Goal: Task Accomplishment & Management: Use online tool/utility

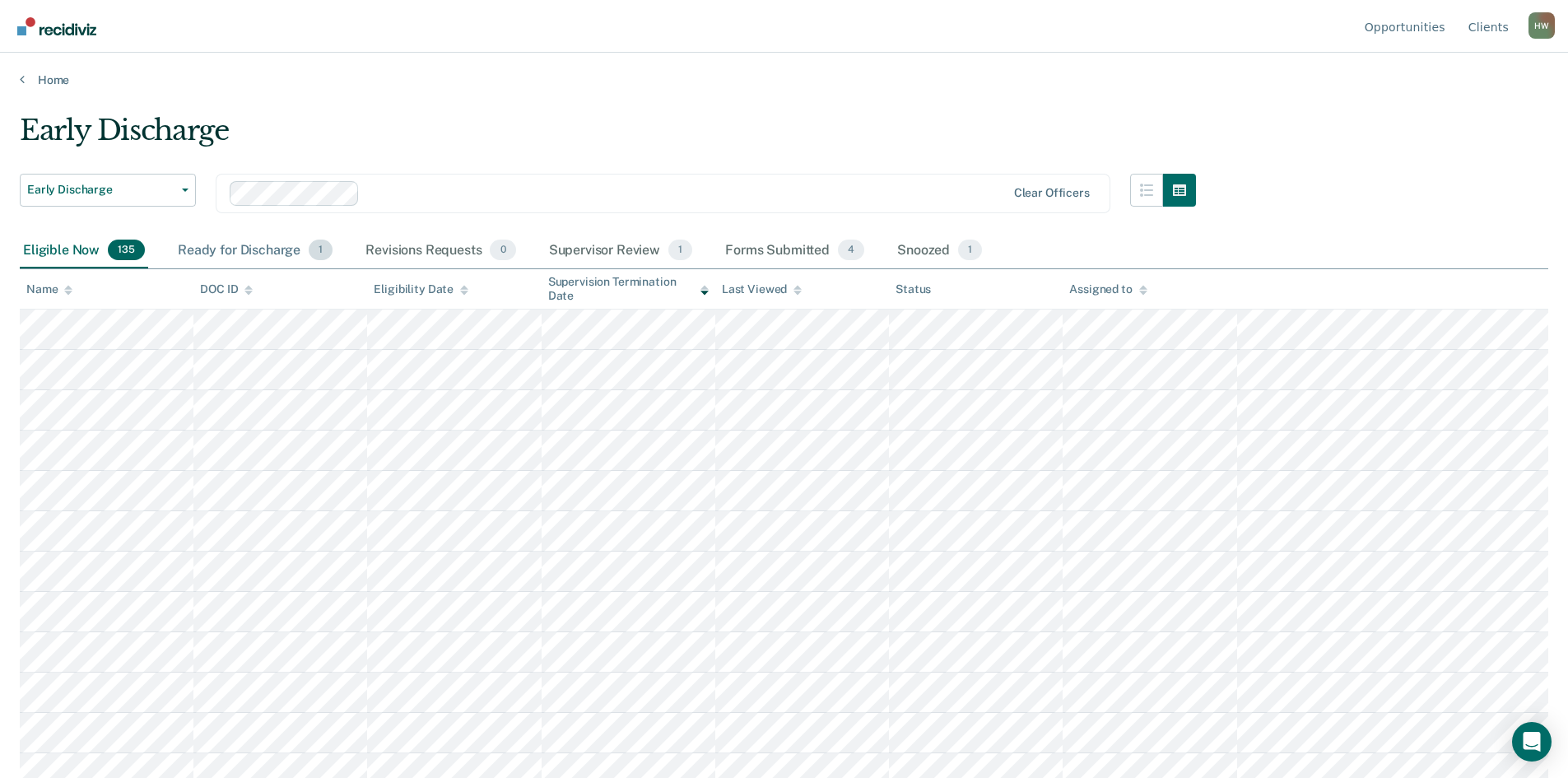
click at [262, 253] on div "Ready for Discharge 1" at bounding box center [255, 251] width 162 height 36
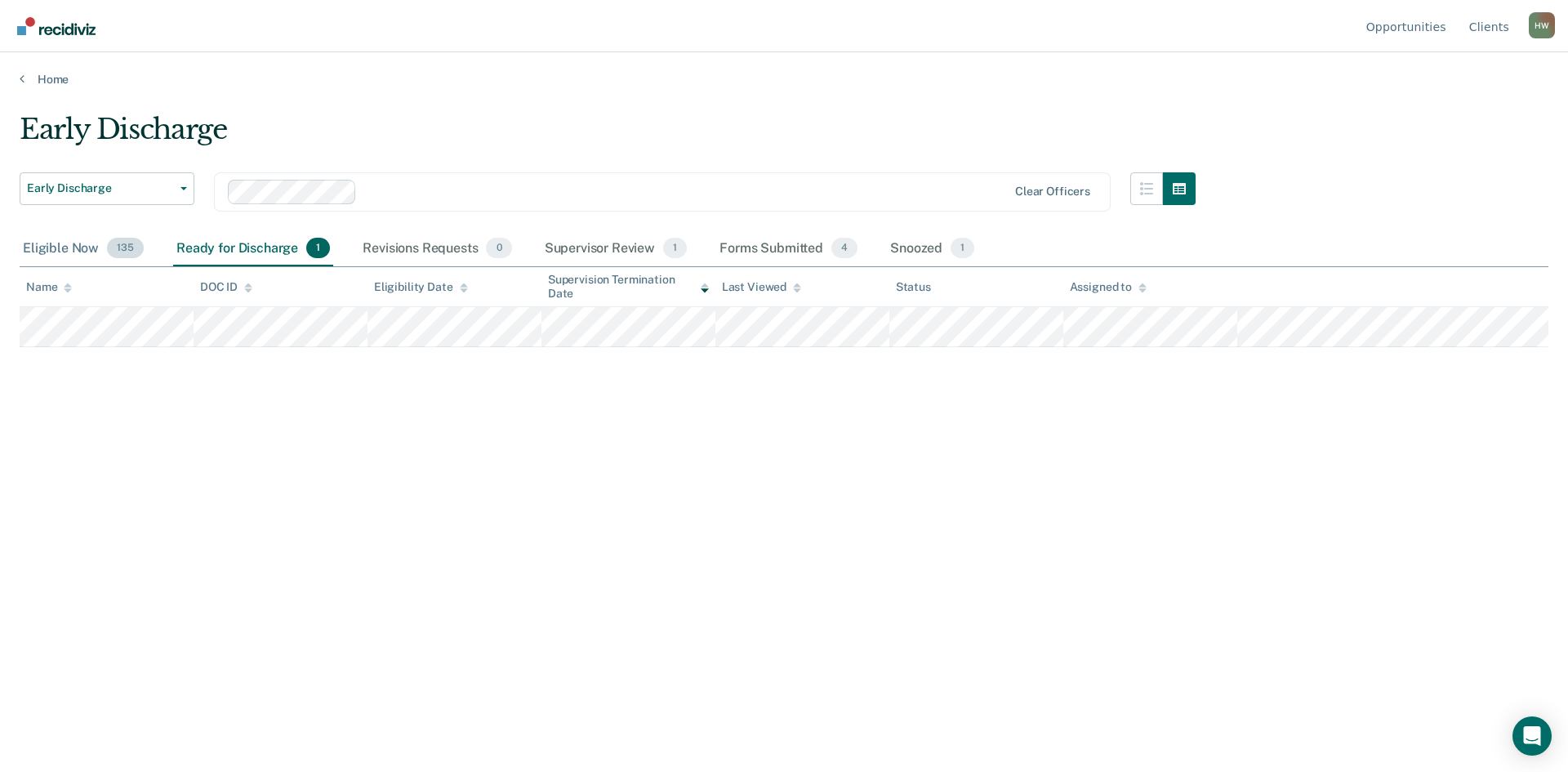
click at [74, 245] on div "Eligible Now 135" at bounding box center [83, 249] width 127 height 36
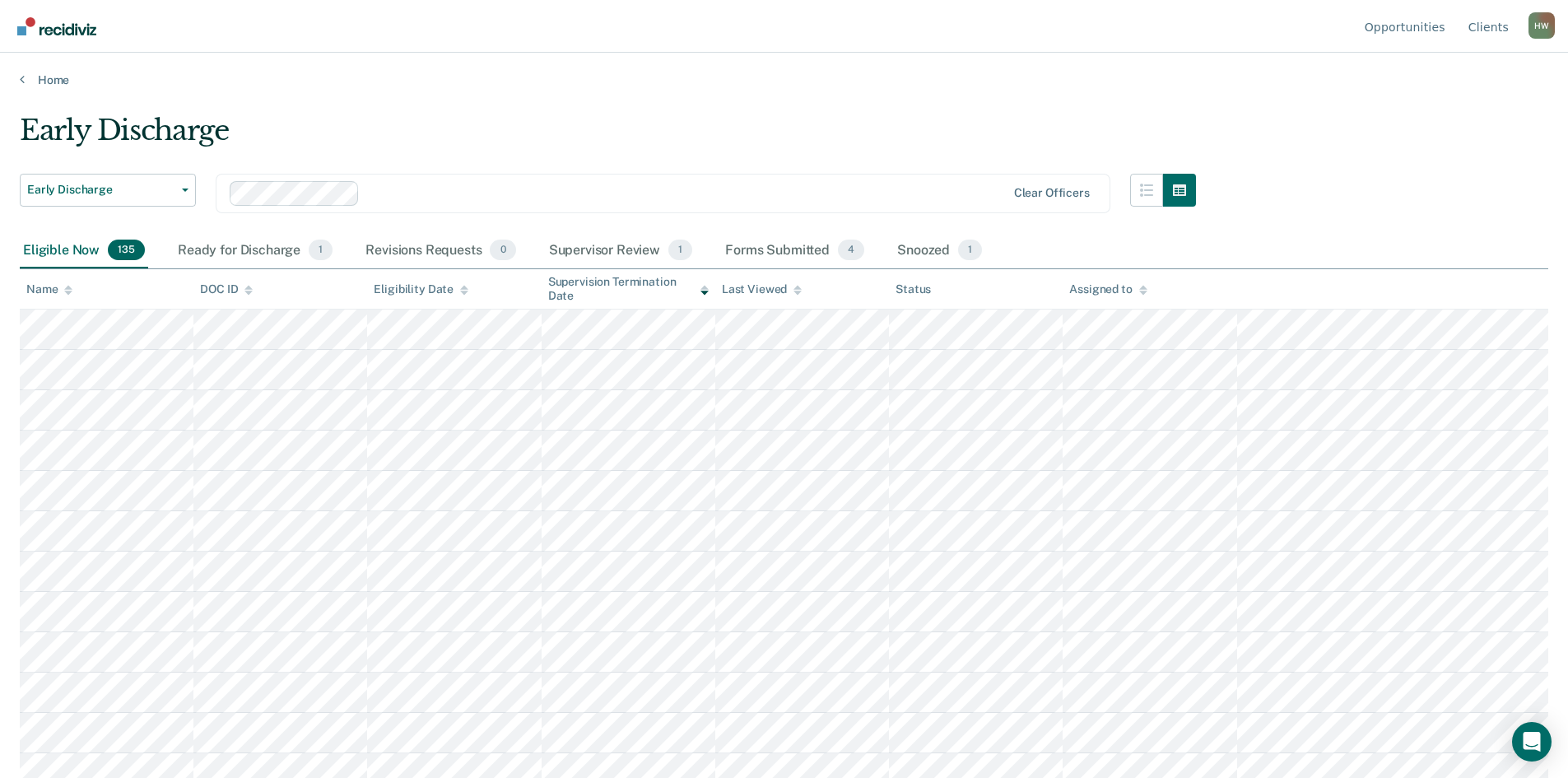
click at [69, 290] on icon at bounding box center [68, 291] width 8 height 11
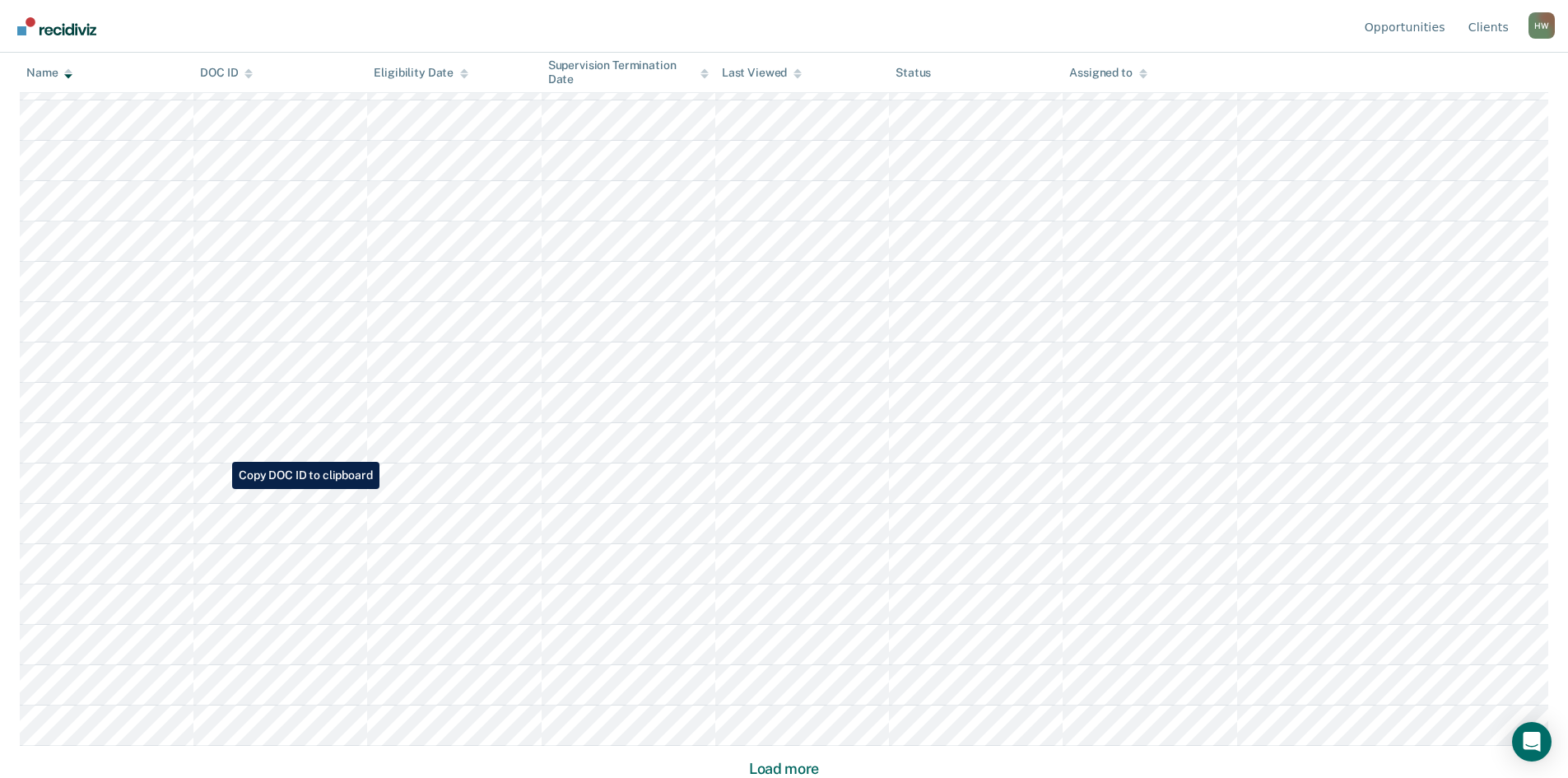
scroll to position [774, 0]
click at [771, 765] on button "Load more" at bounding box center [784, 767] width 80 height 19
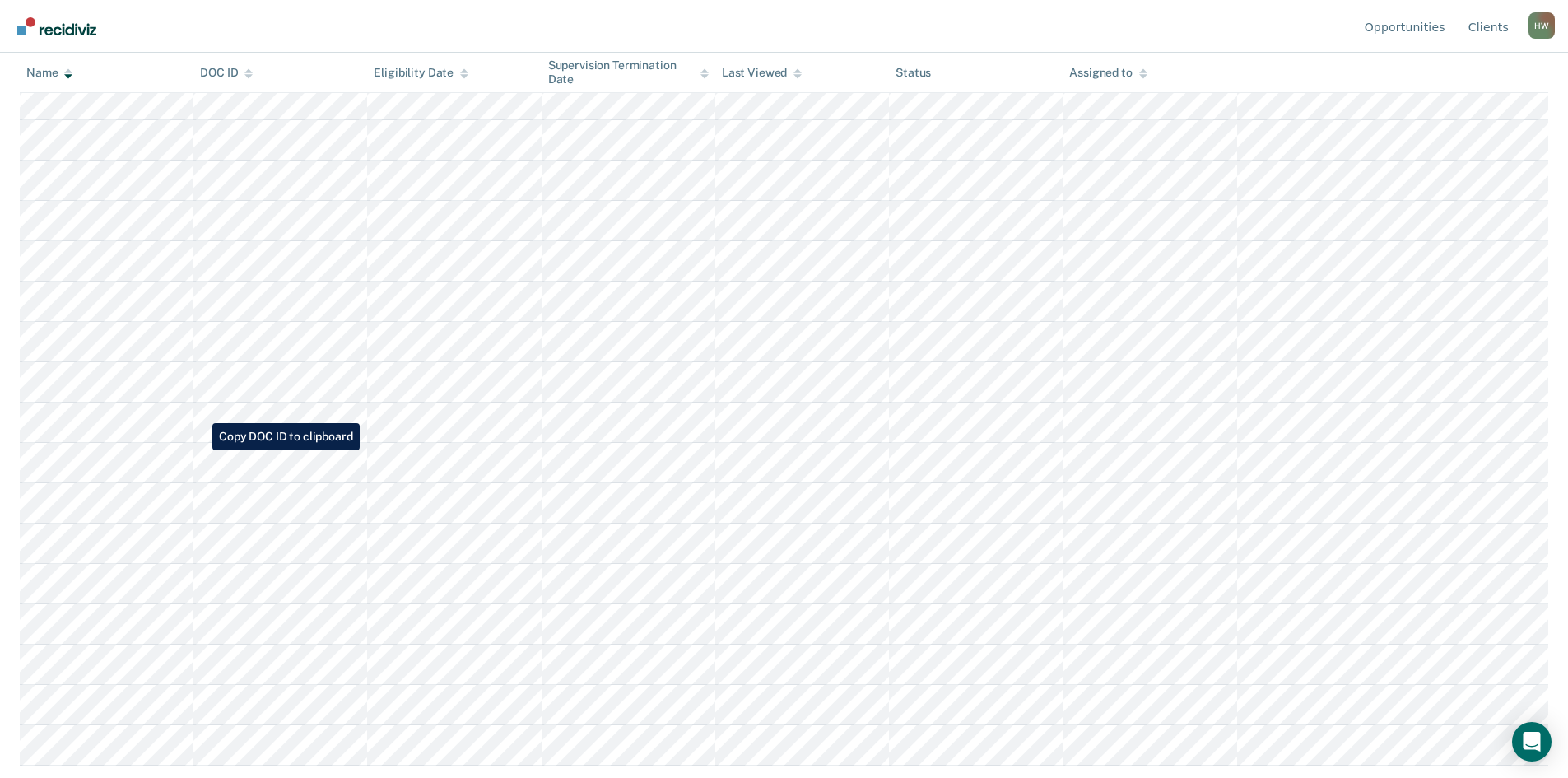
scroll to position [1984, 0]
click at [785, 764] on button "Load more" at bounding box center [784, 767] width 80 height 19
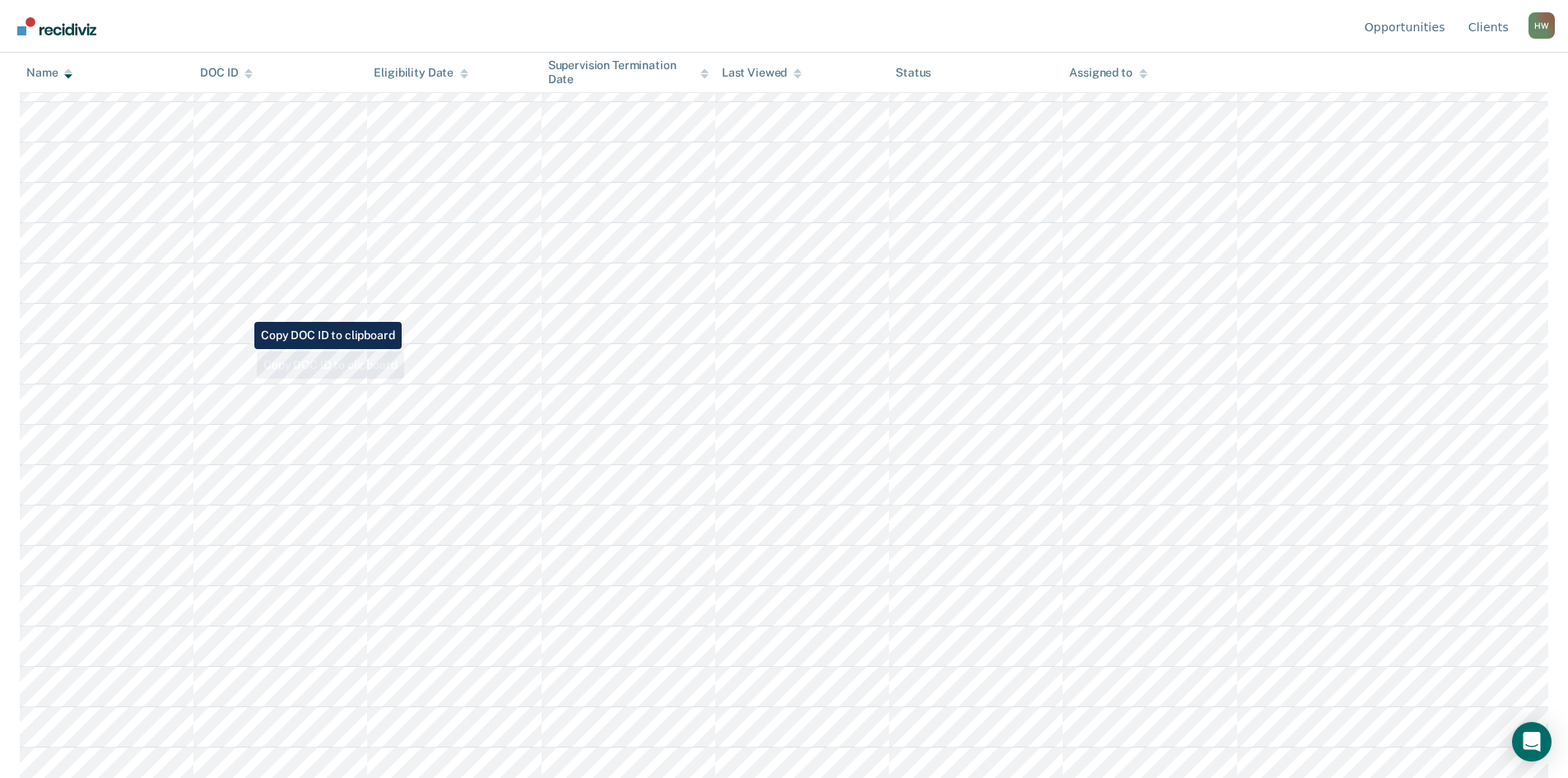
scroll to position [2971, 0]
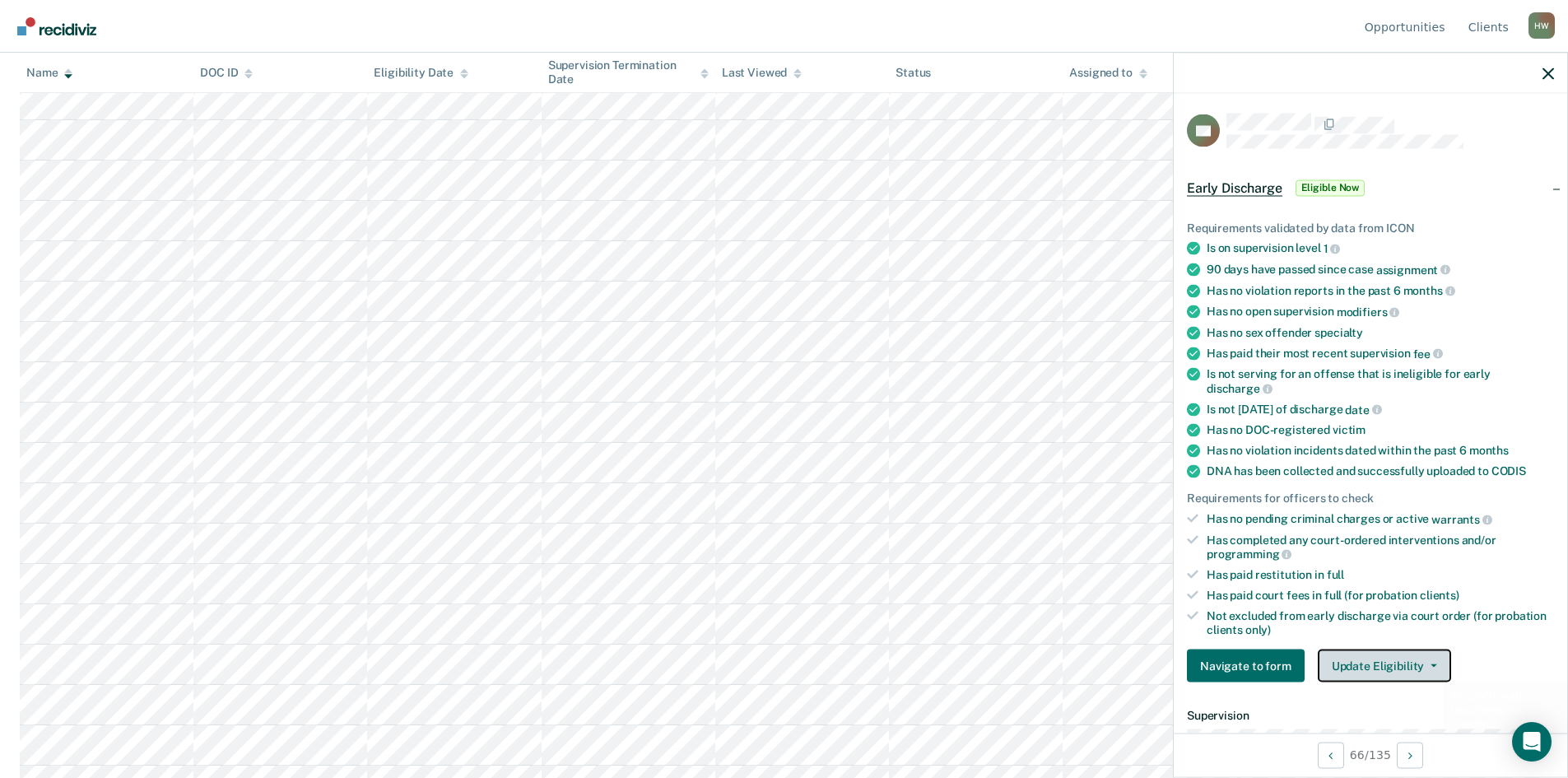
click at [1429, 666] on button "Update Eligibility" at bounding box center [1385, 665] width 134 height 32
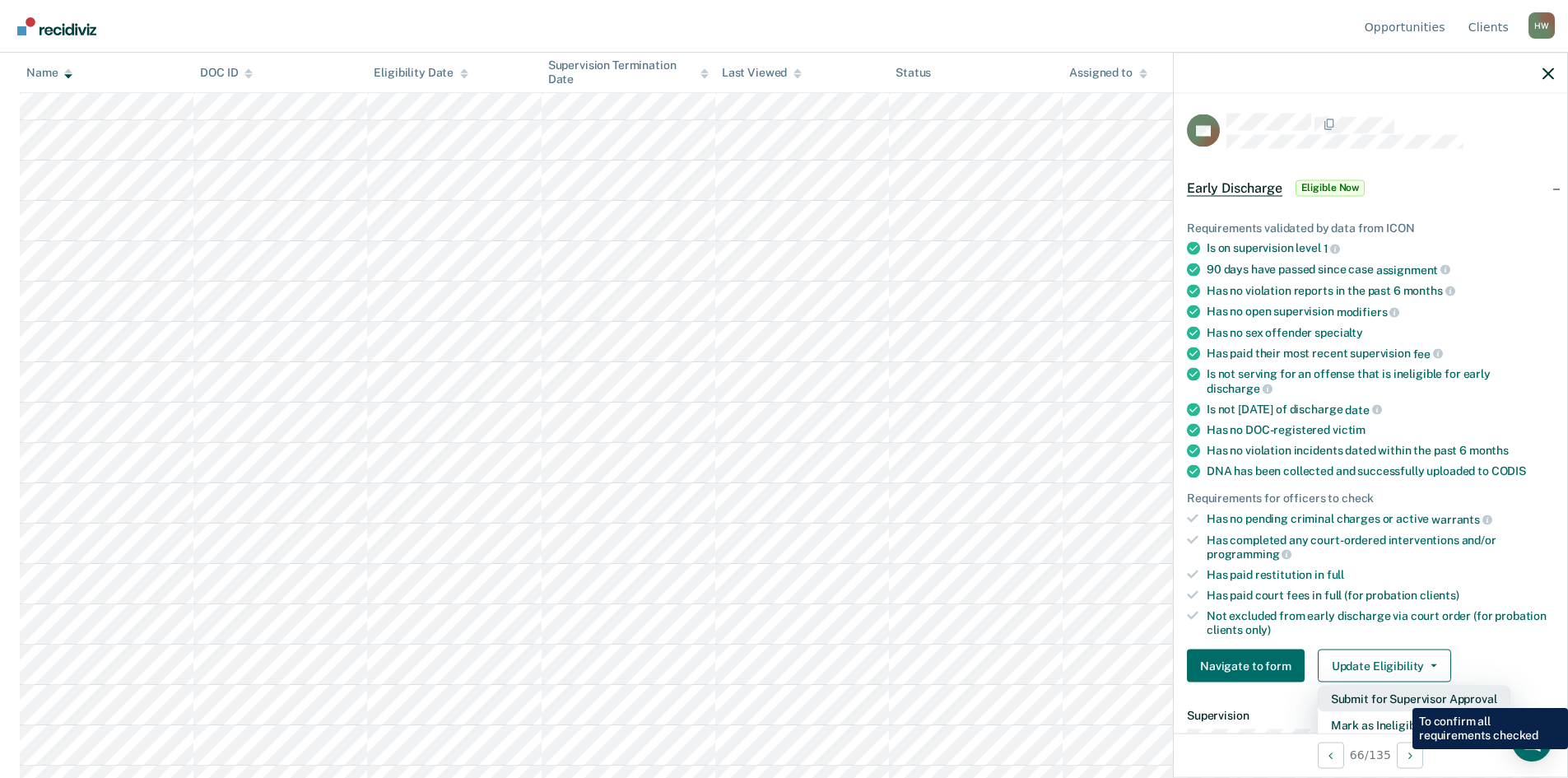
click at [1401, 695] on button "Submit for Supervisor Approval" at bounding box center [1414, 698] width 192 height 26
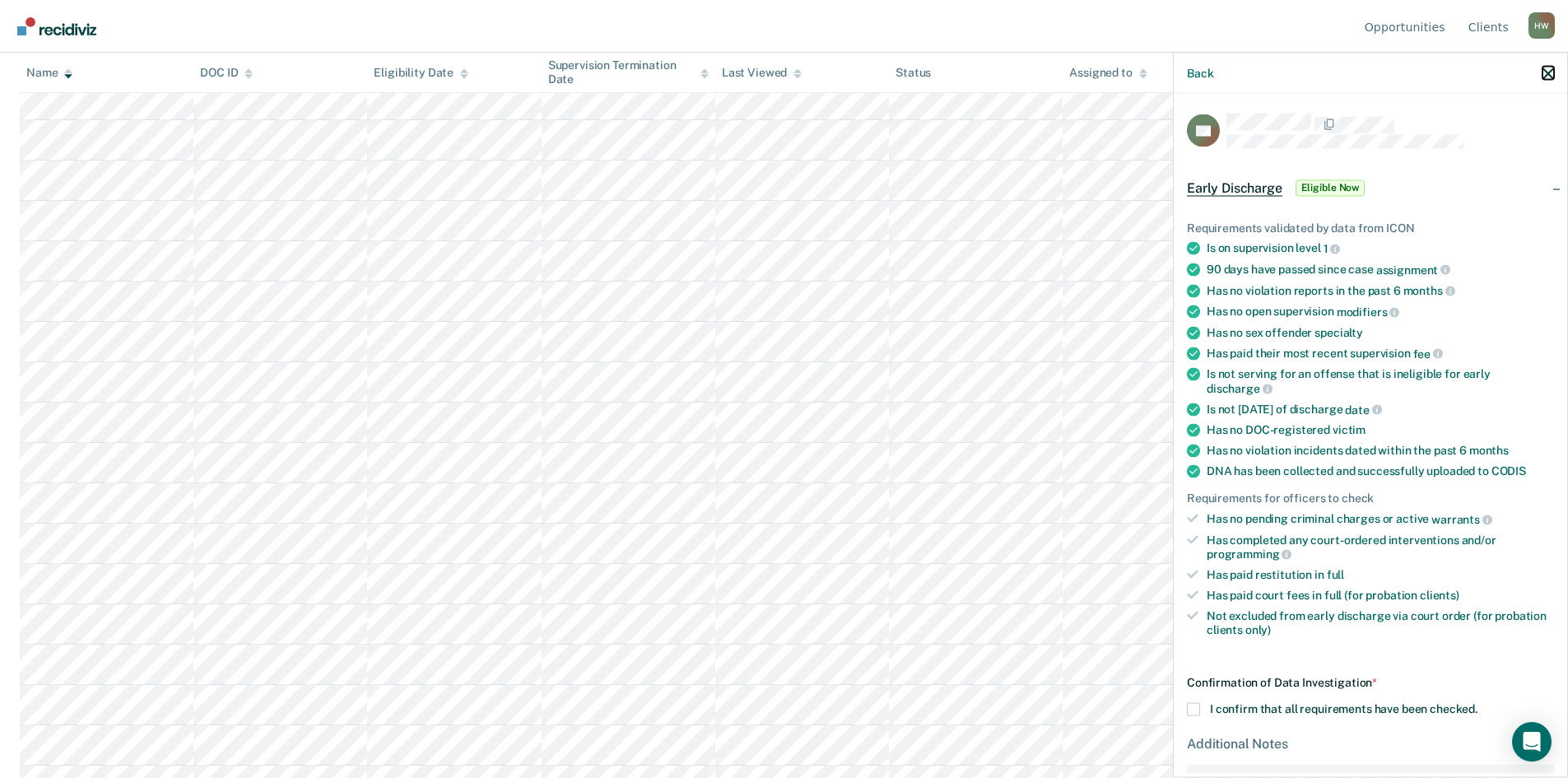
click at [1548, 75] on icon "button" at bounding box center [1548, 73] width 11 height 11
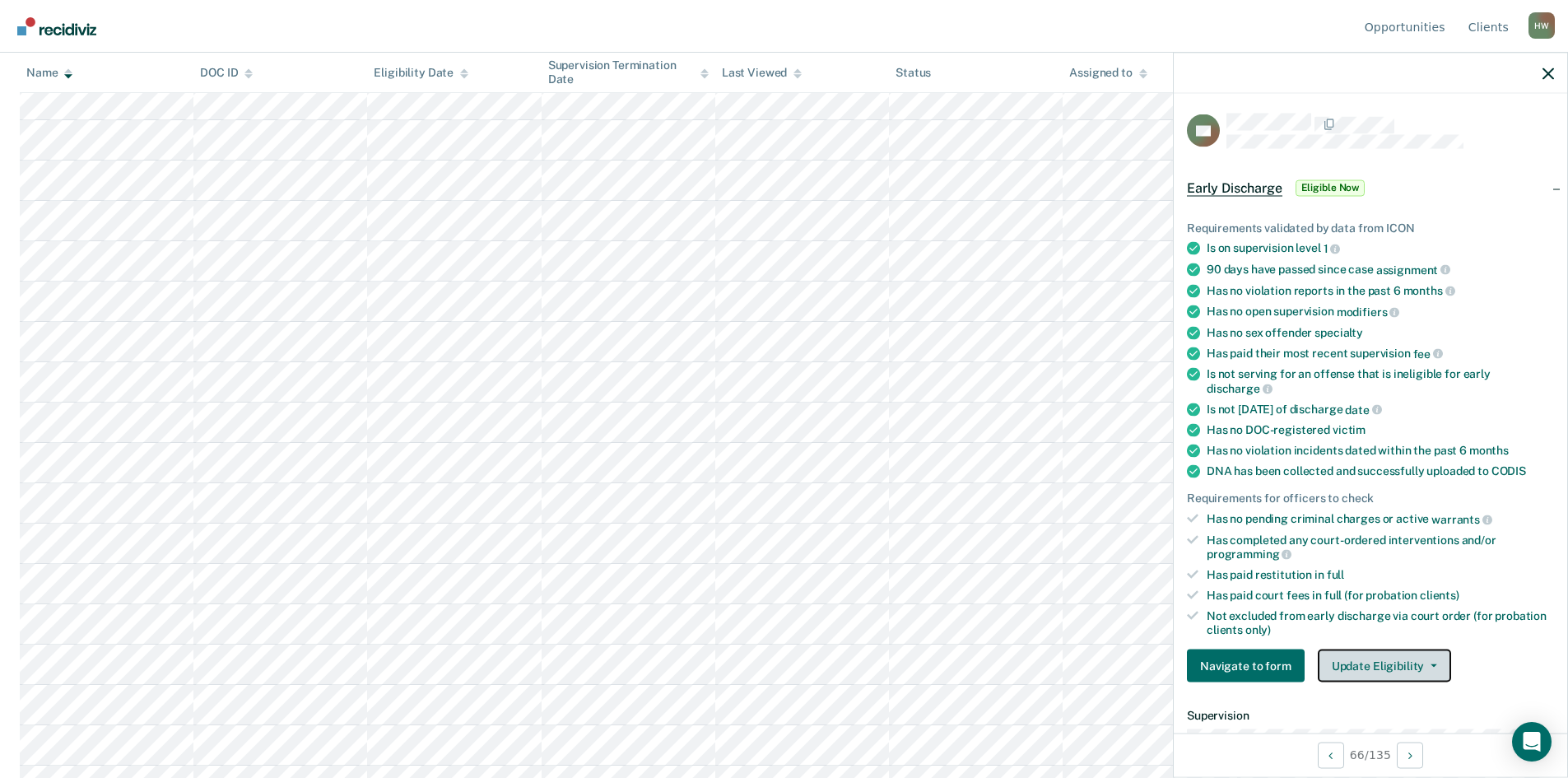
click at [1438, 664] on button "Update Eligibility" at bounding box center [1385, 665] width 134 height 32
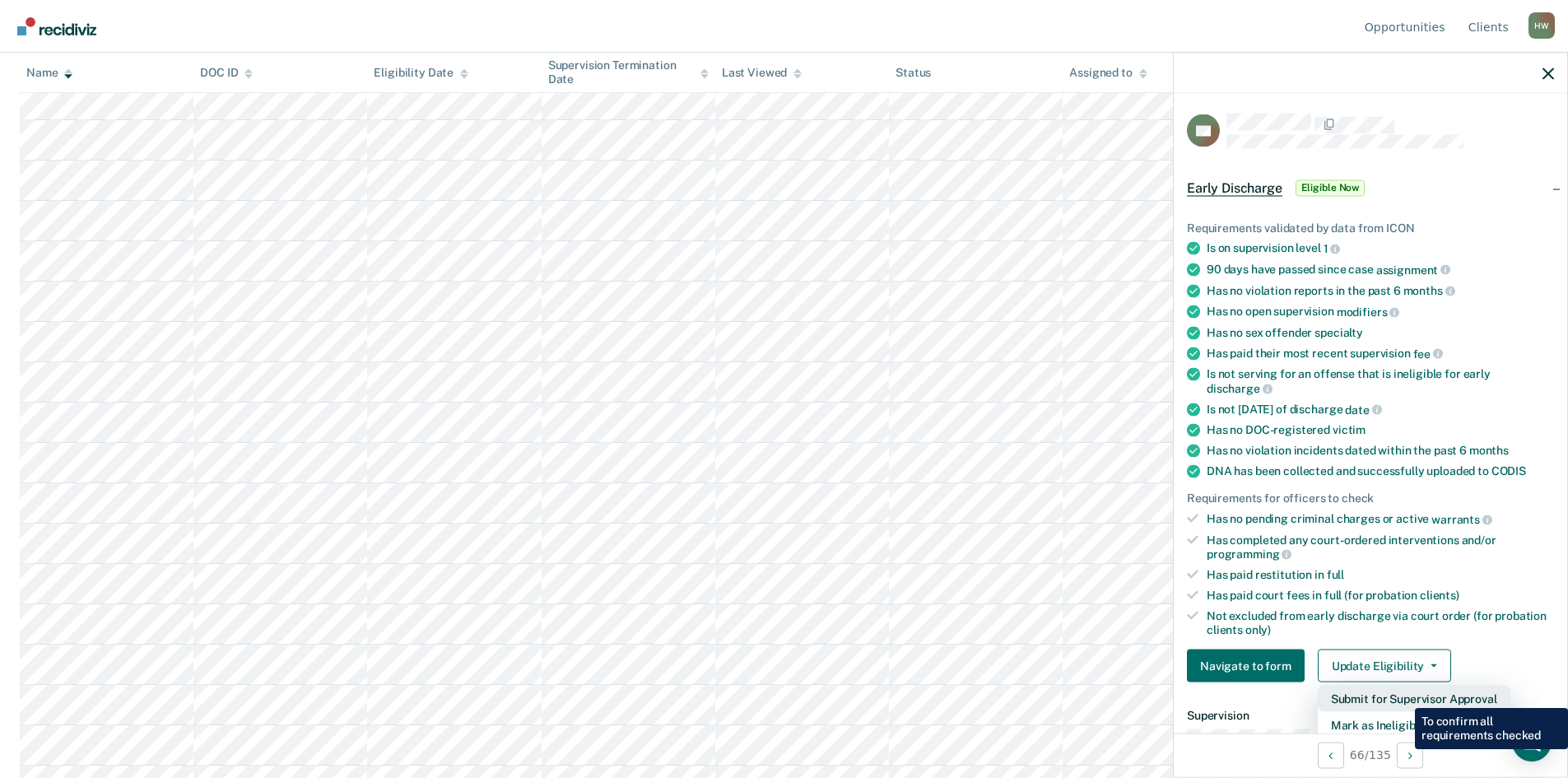
click at [1403, 694] on button "Submit for Supervisor Approval" at bounding box center [1414, 698] width 192 height 26
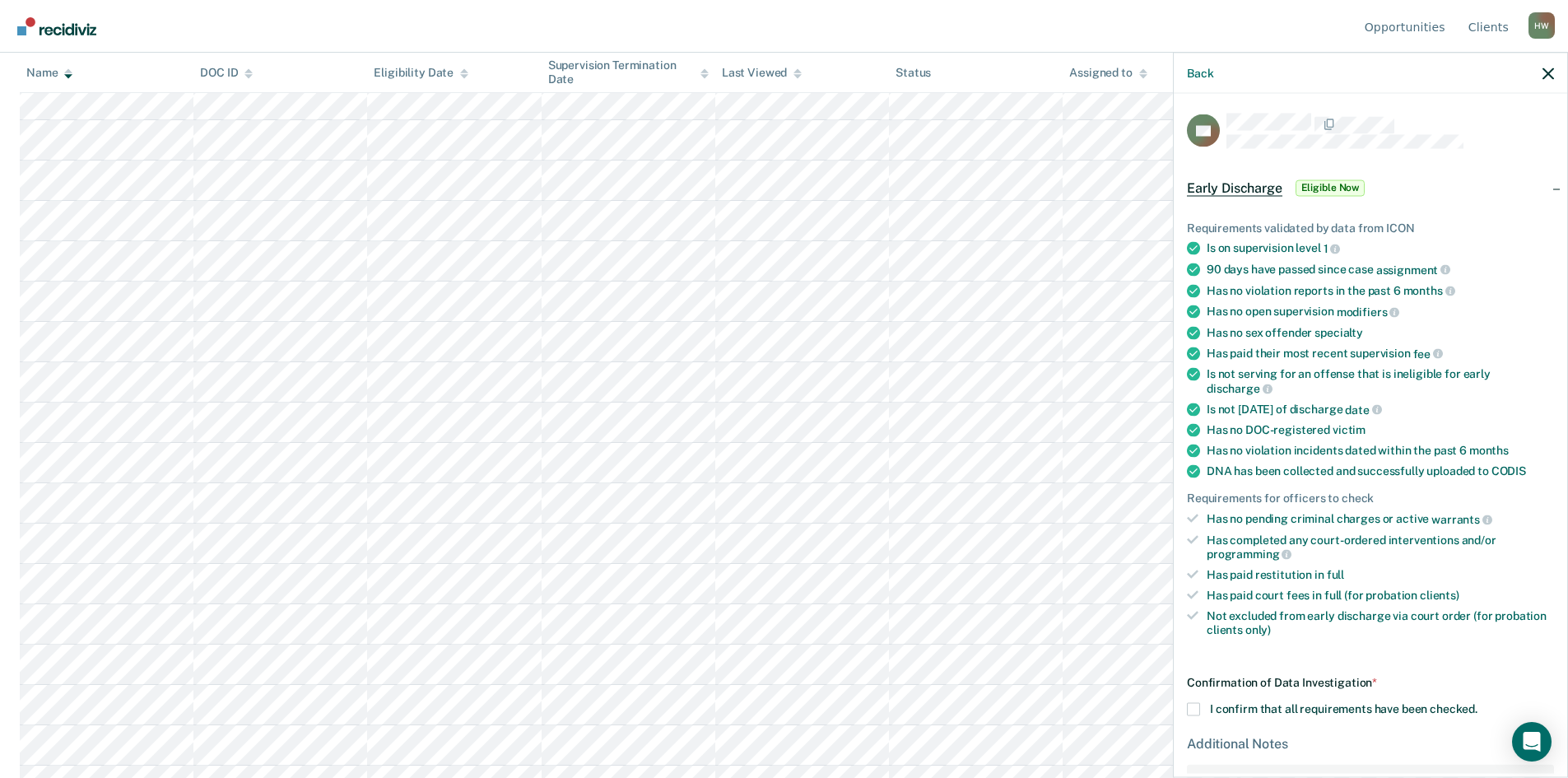
click at [1191, 707] on span at bounding box center [1194, 709] width 13 height 13
click at [1478, 703] on input "I confirm that all requirements have been checked." at bounding box center [1478, 703] width 0 height 0
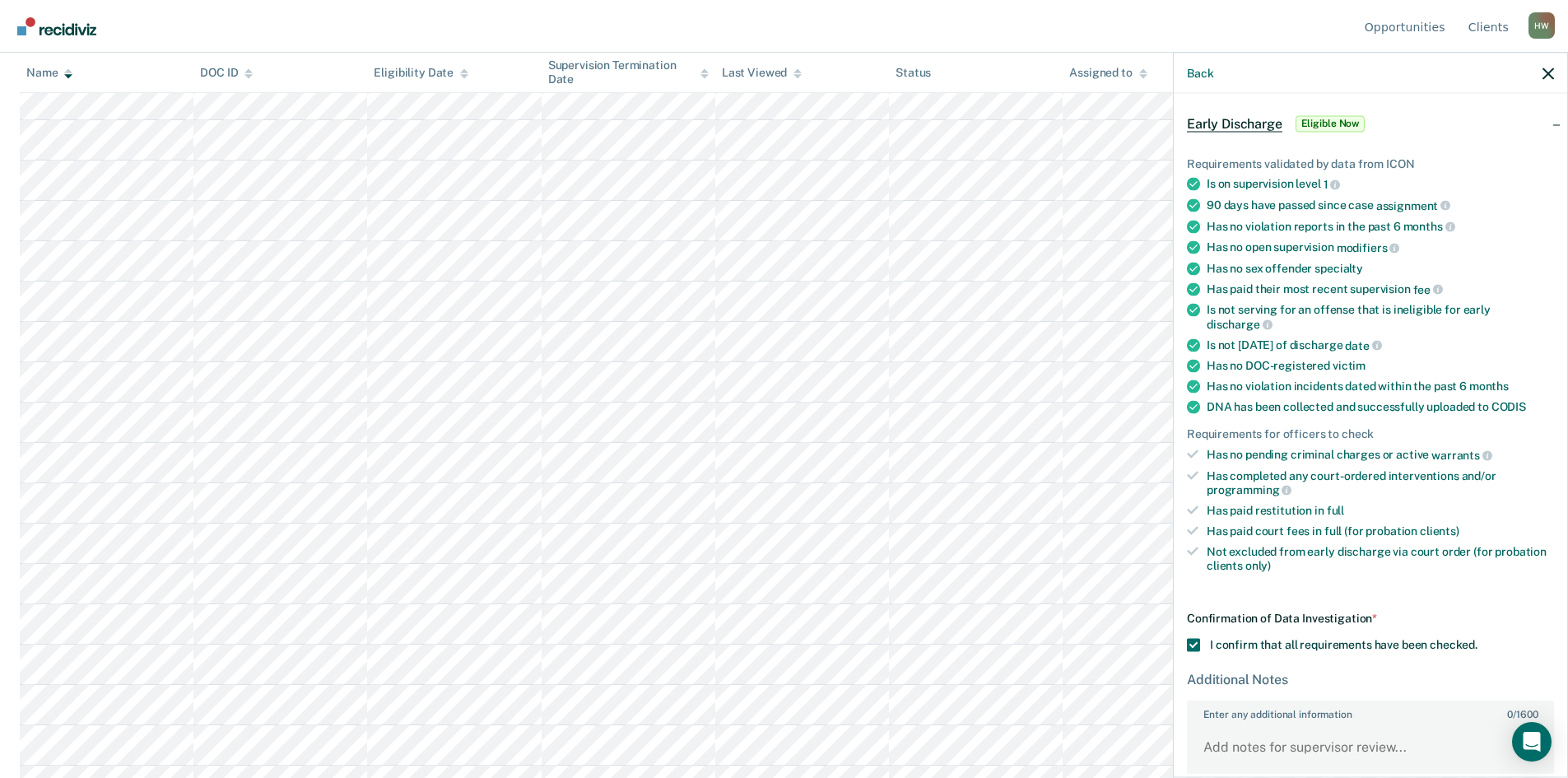
scroll to position [151, 0]
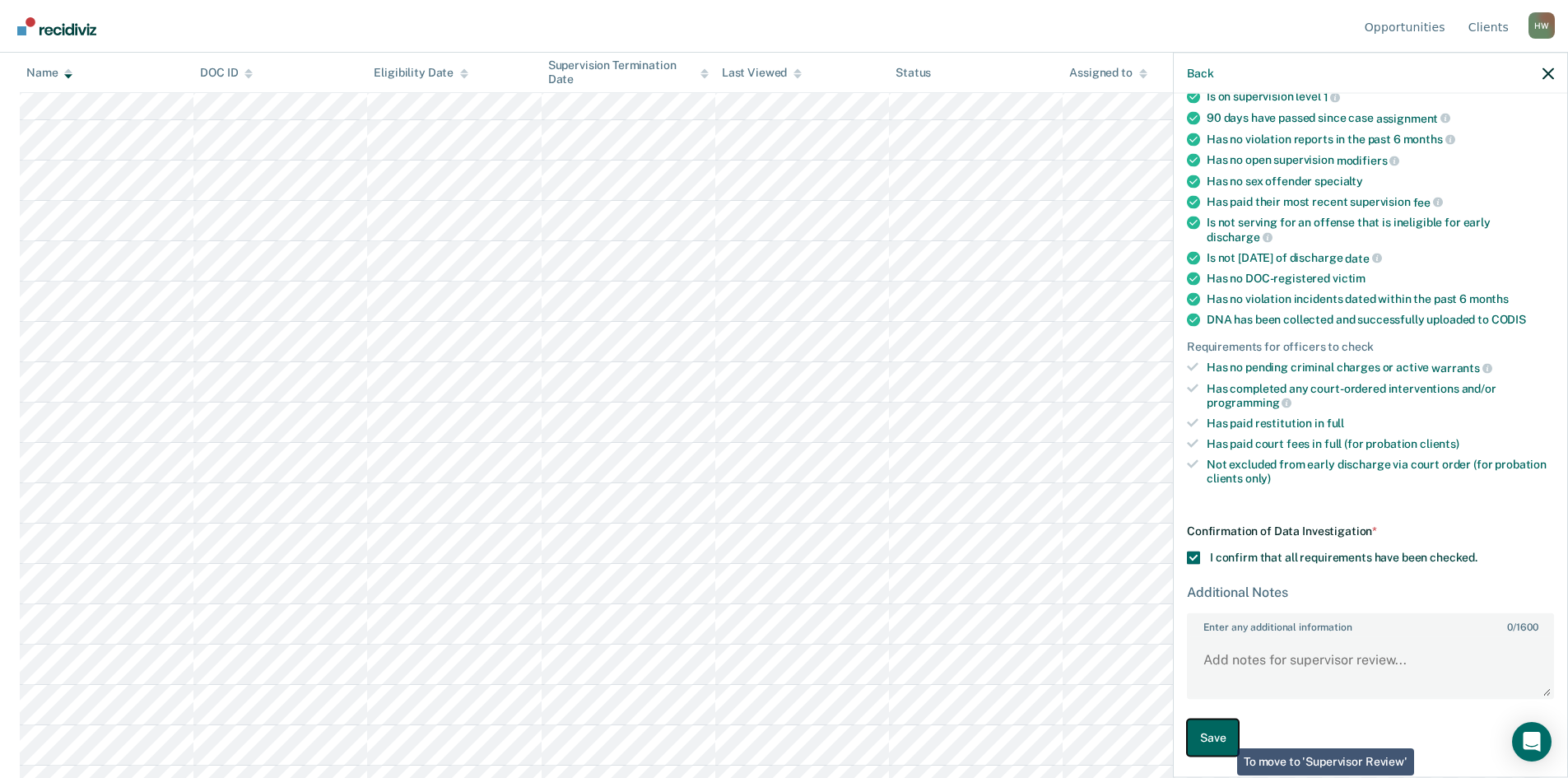
click at [1220, 735] on button "Save" at bounding box center [1213, 738] width 52 height 37
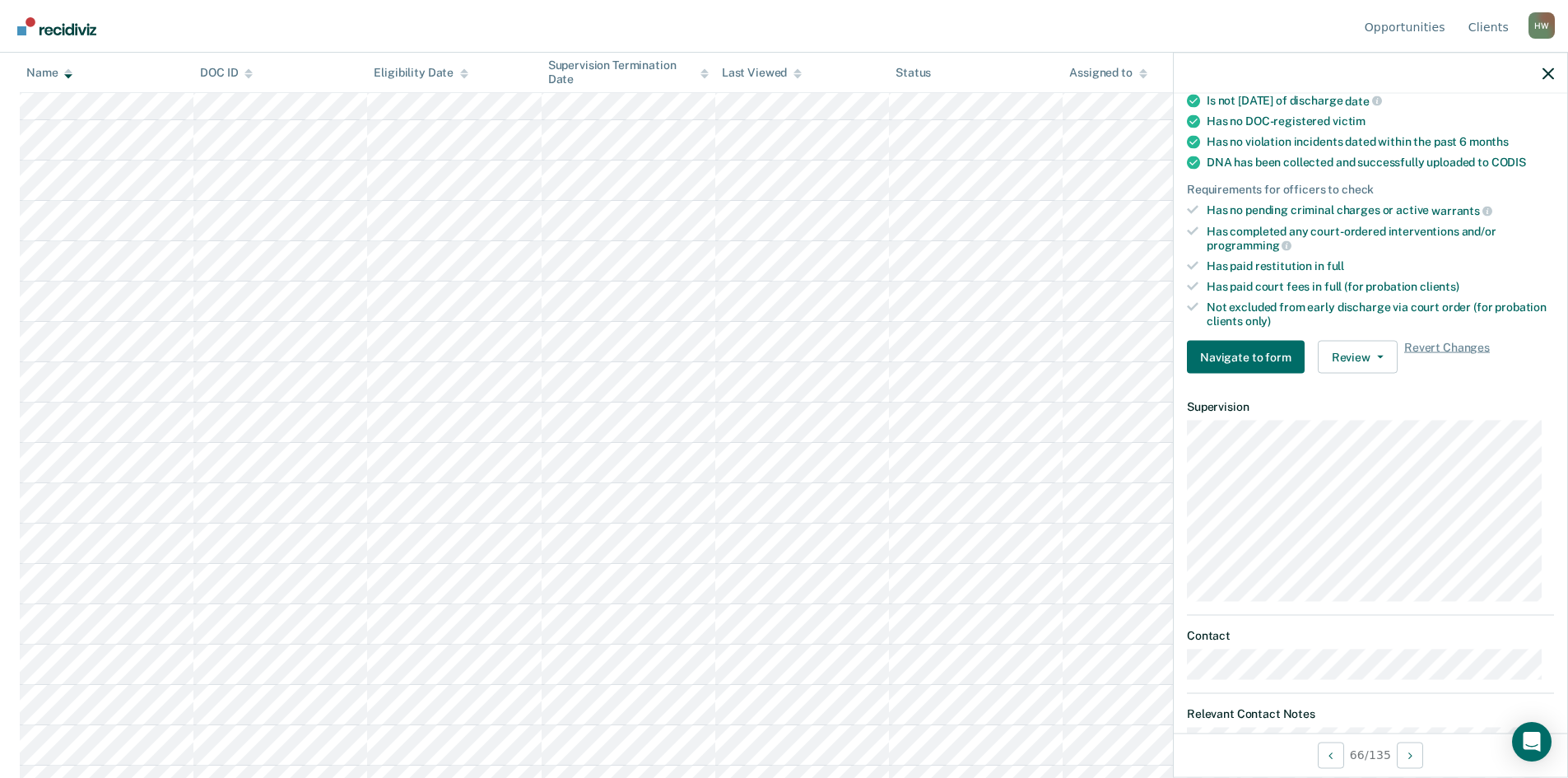
scroll to position [362, 0]
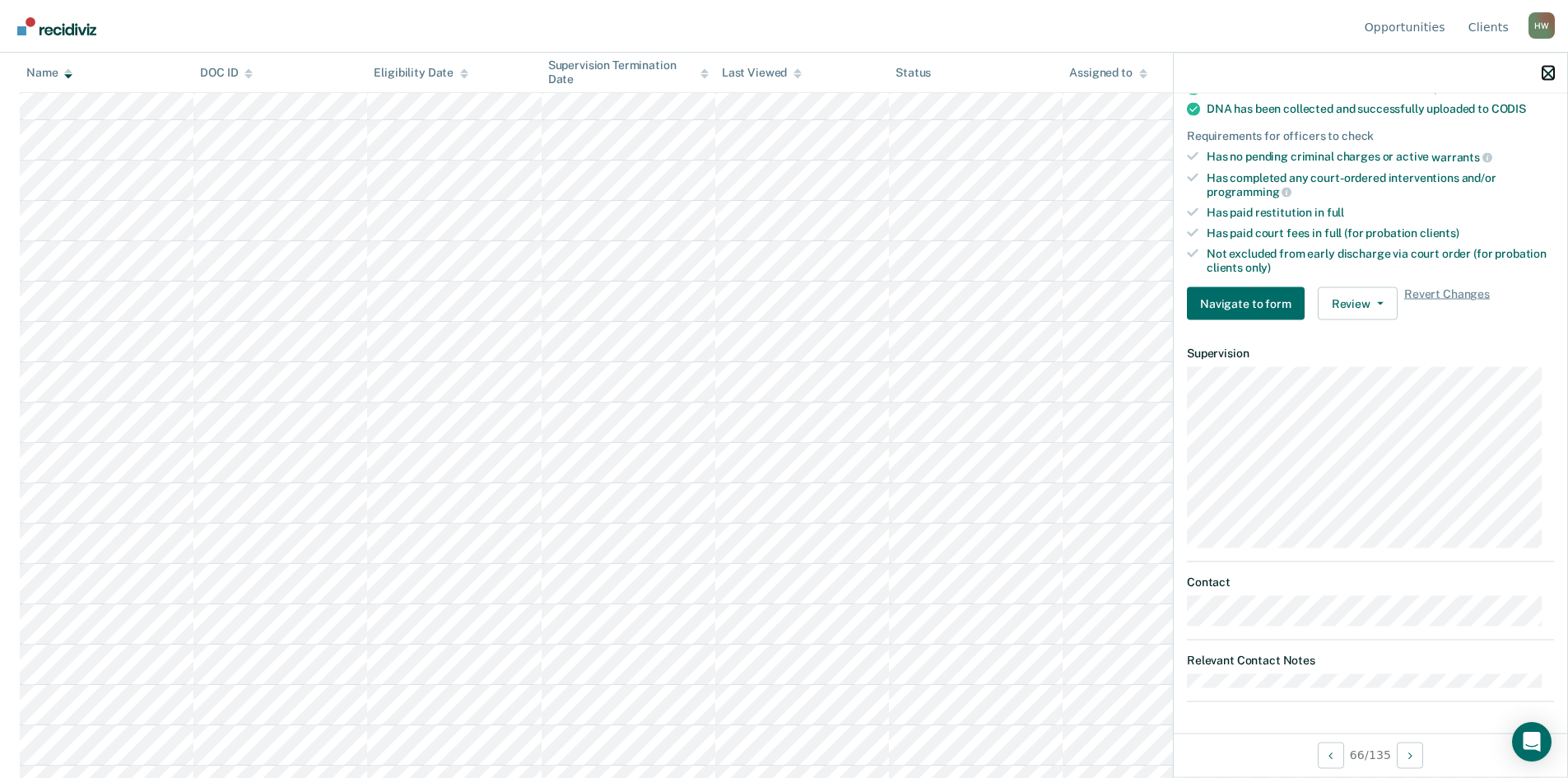
click at [1546, 76] on icon "button" at bounding box center [1548, 73] width 11 height 11
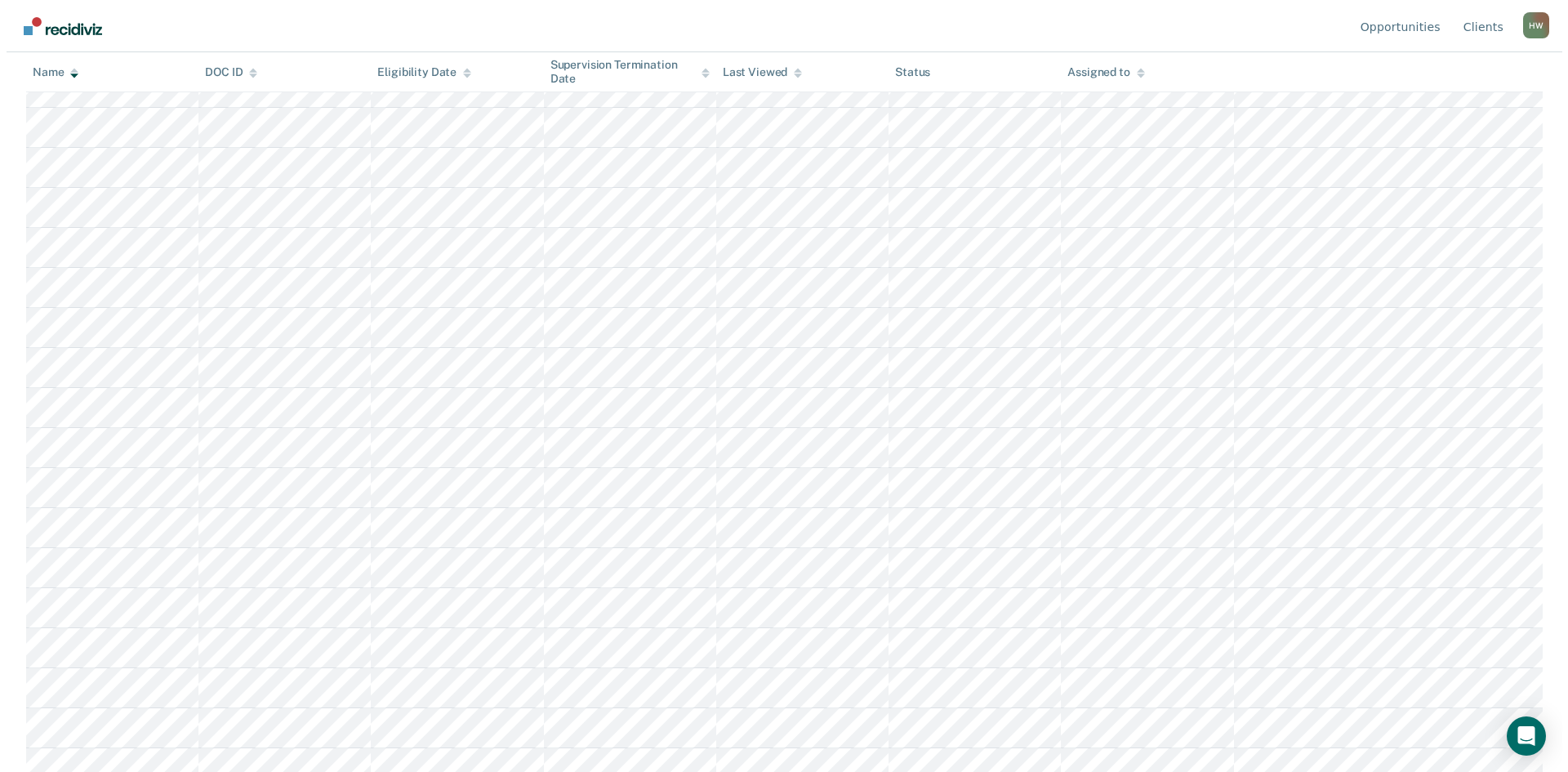
scroll to position [0, 0]
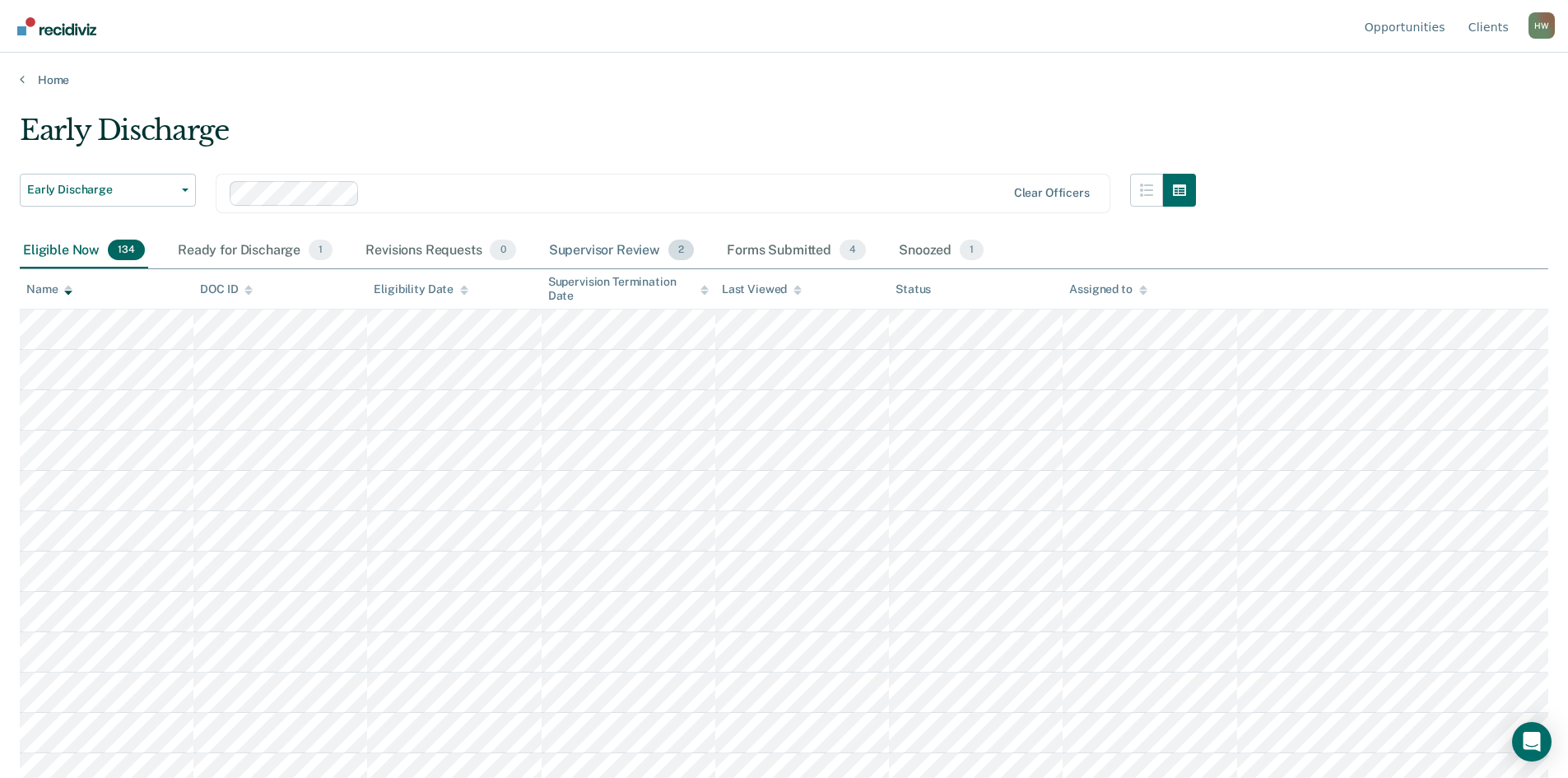
click at [598, 248] on div "Supervisor Review 2" at bounding box center [622, 251] width 152 height 36
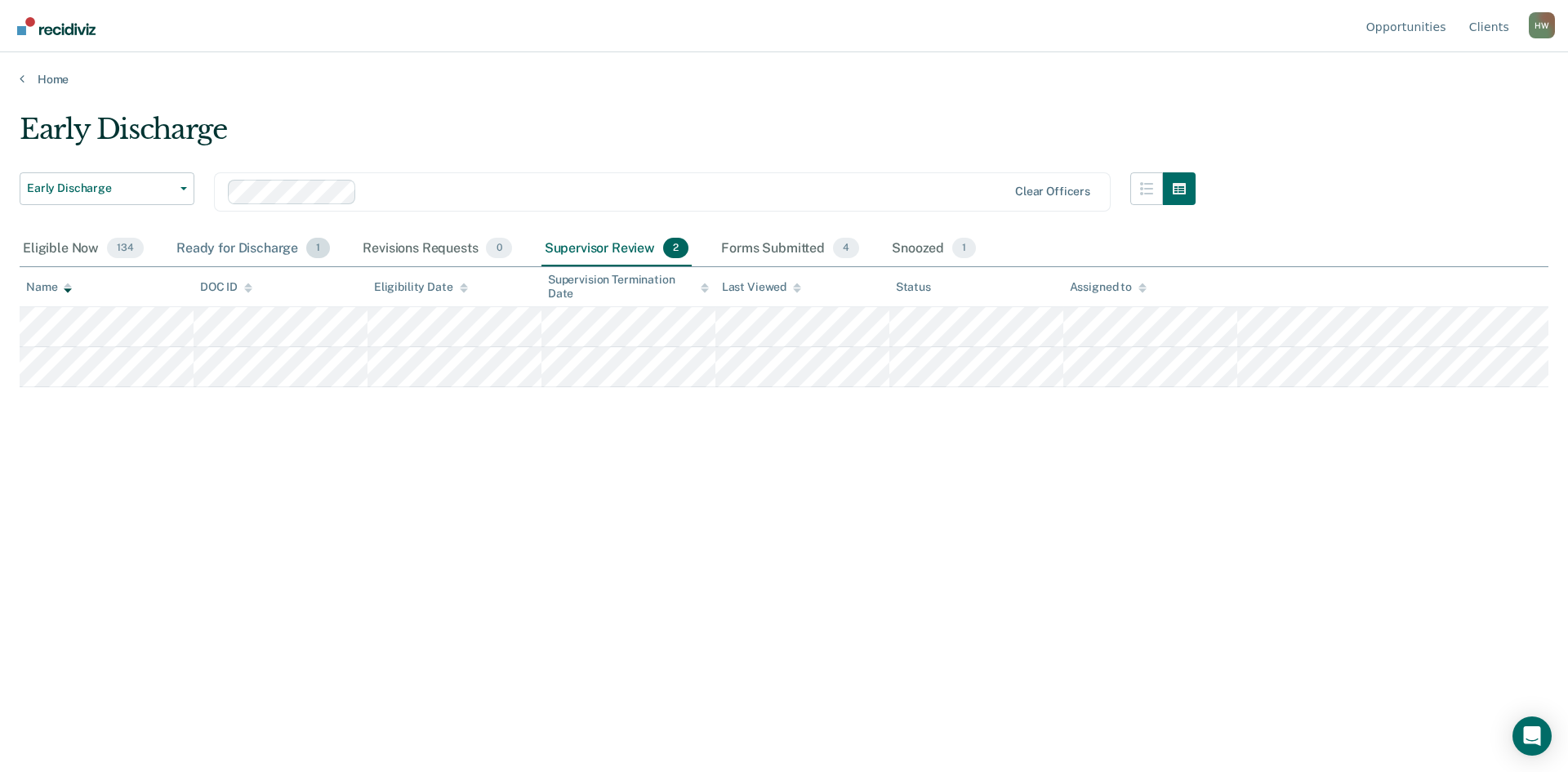
click at [265, 250] on div "Ready for Discharge 1" at bounding box center [253, 249] width 160 height 36
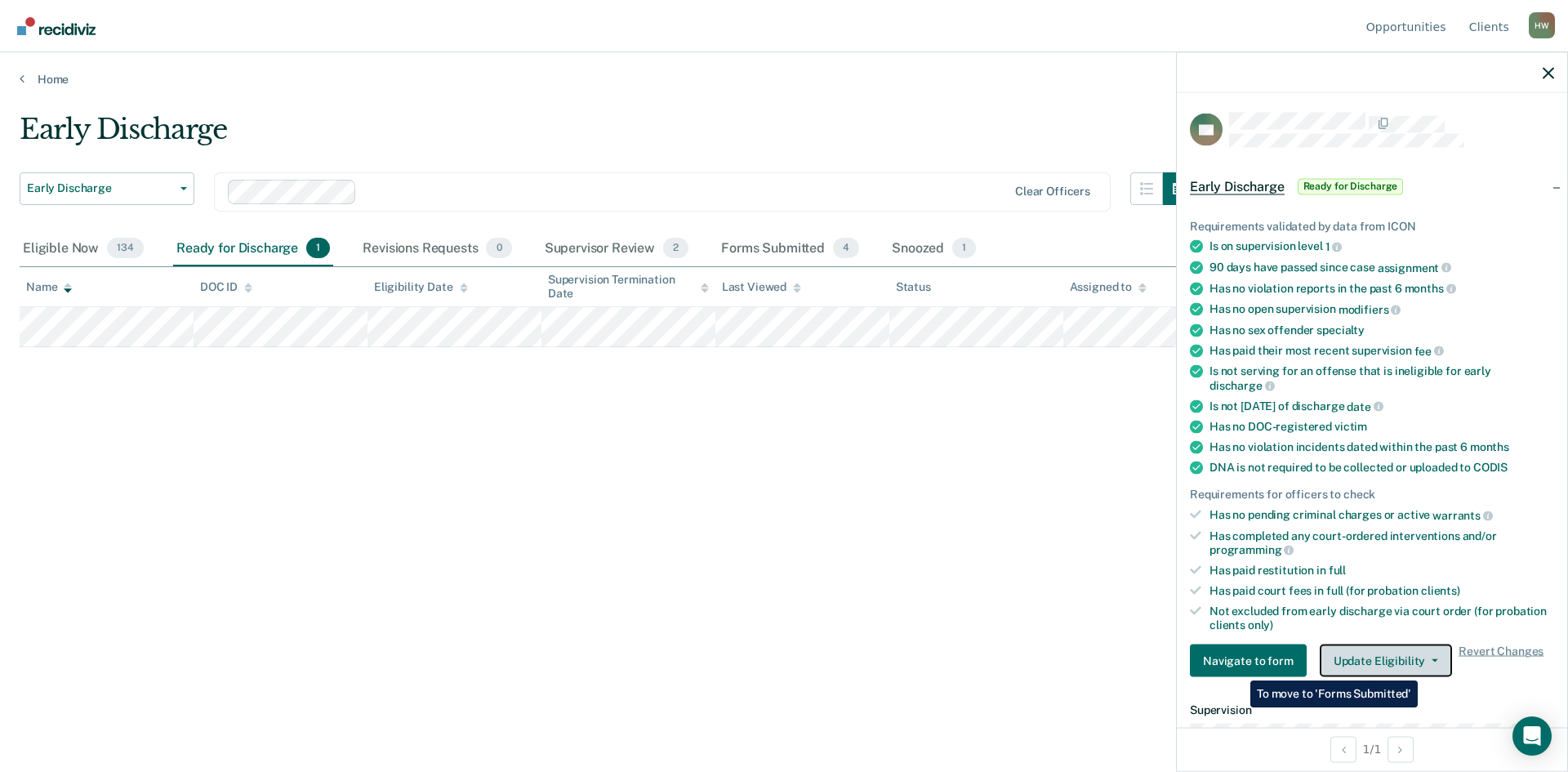
click at [1421, 663] on button "Update Eligibility" at bounding box center [1386, 660] width 133 height 32
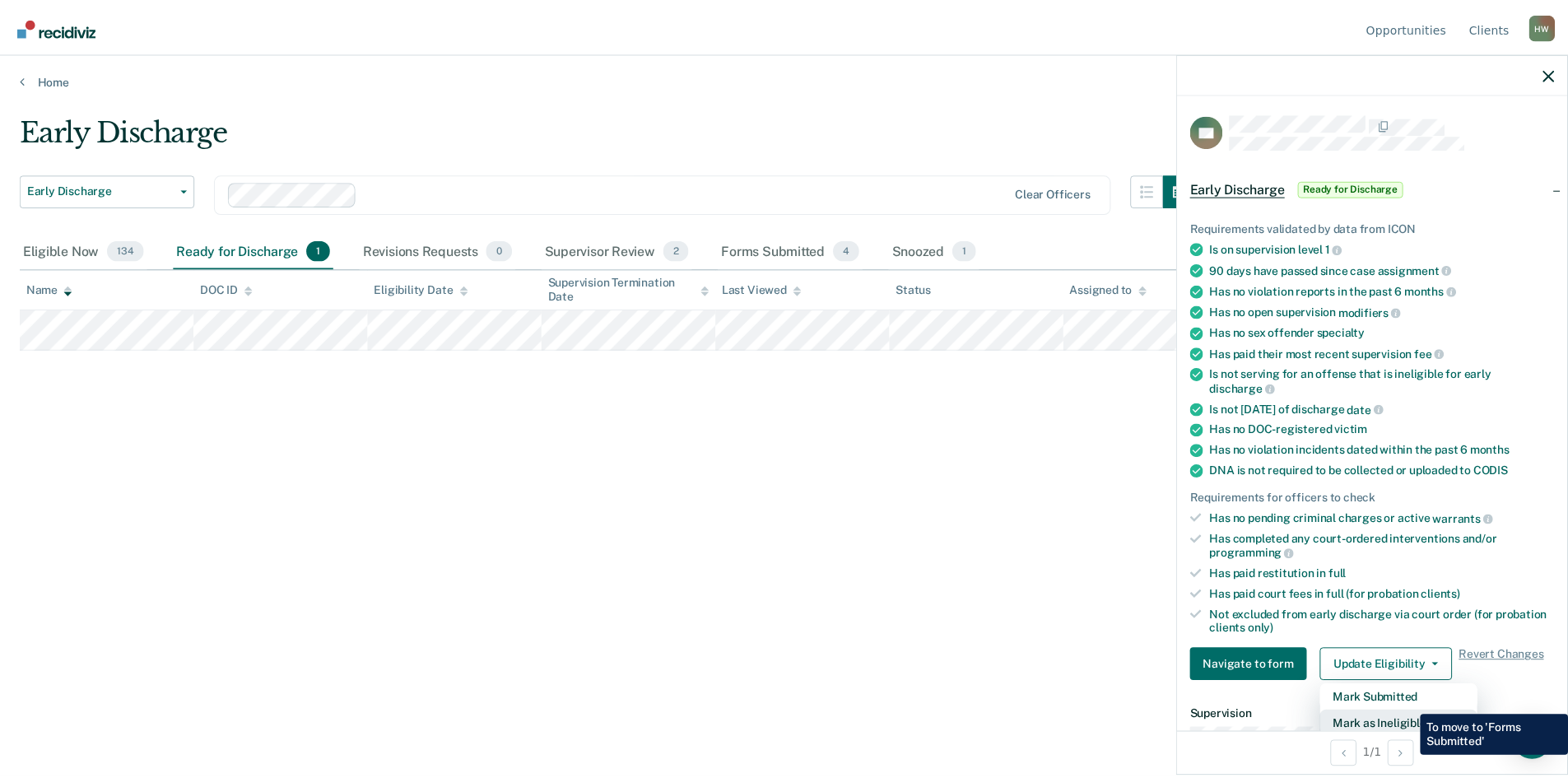
scroll to position [4, 0]
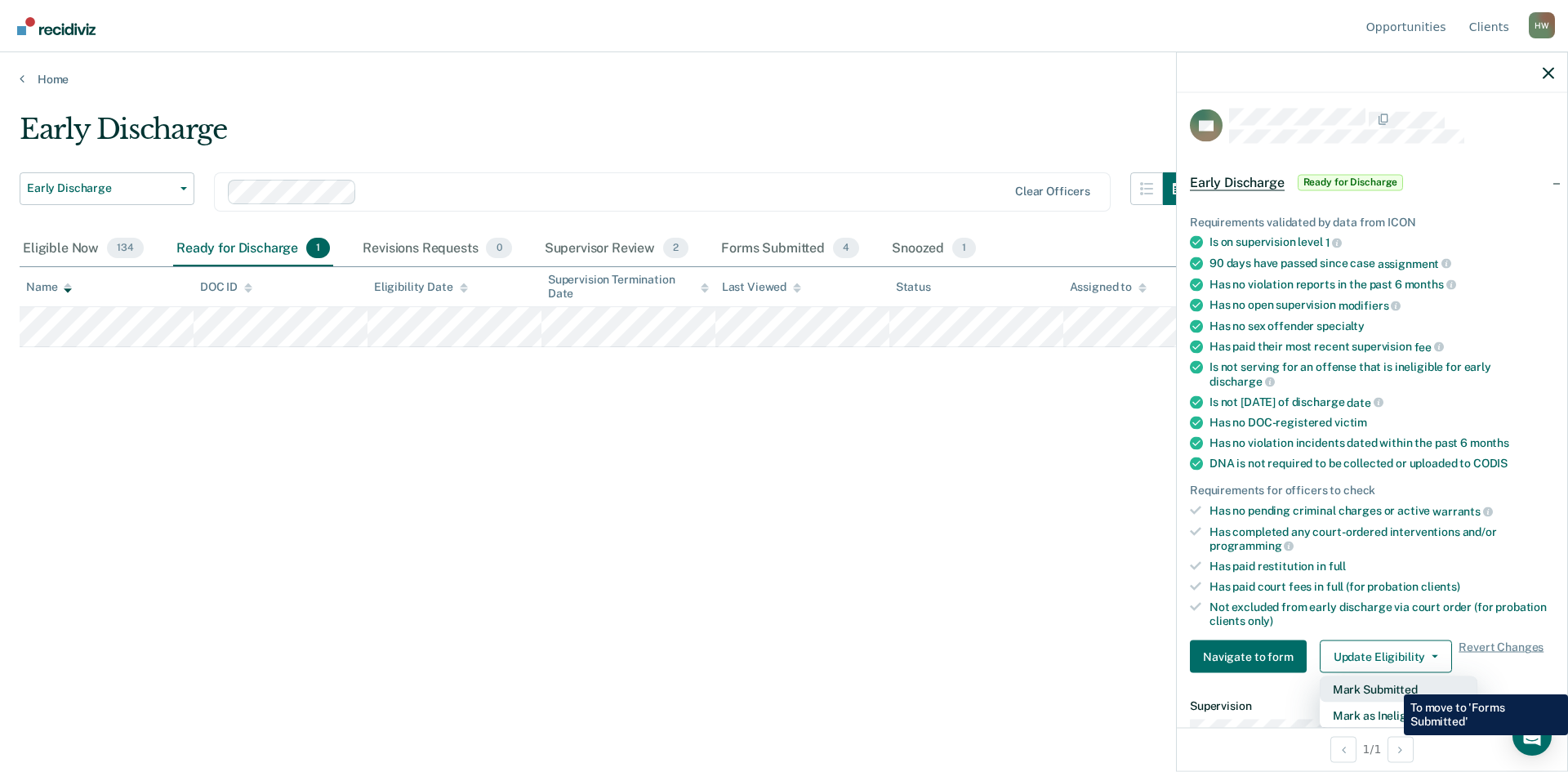
click at [1391, 682] on button "Mark Submitted" at bounding box center [1398, 689] width 158 height 26
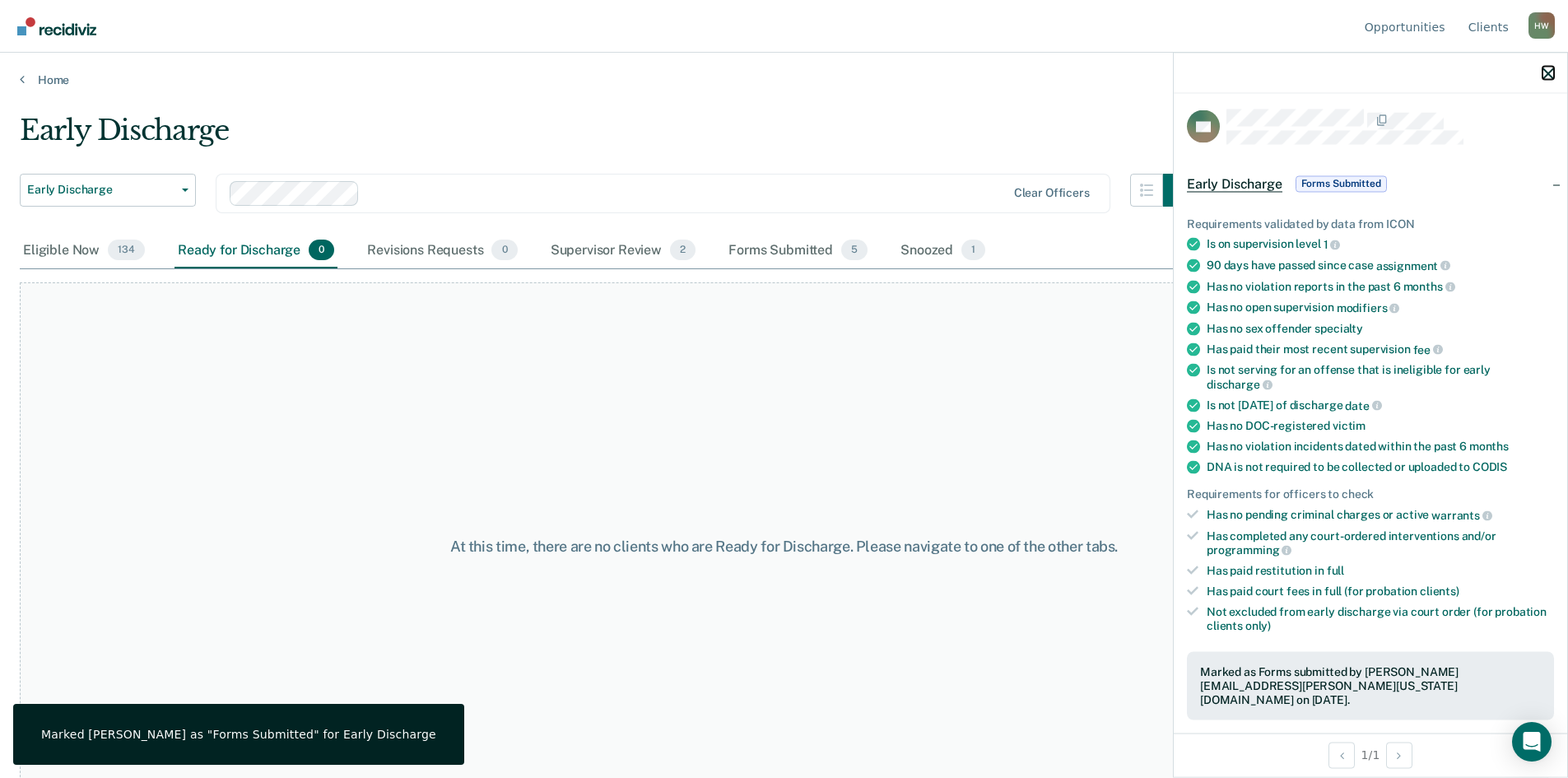
click at [1546, 72] on icon "button" at bounding box center [1548, 73] width 11 height 11
